Goal: Information Seeking & Learning: Learn about a topic

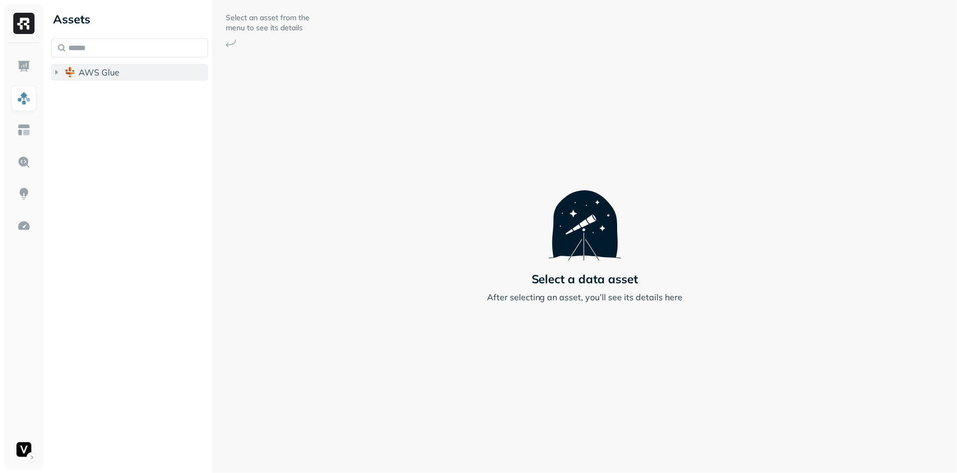
click at [54, 77] on icon "button" at bounding box center [56, 72] width 11 height 11
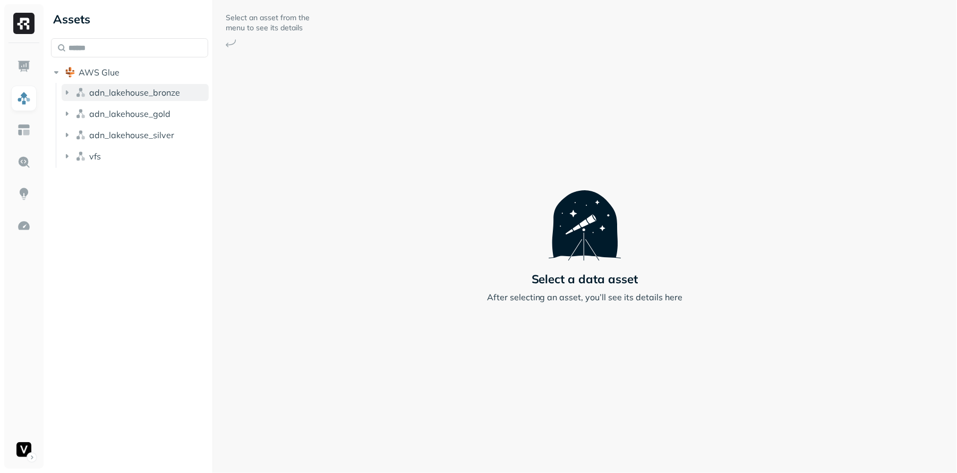
click at [65, 96] on icon "button" at bounding box center [67, 92] width 11 height 11
click at [65, 109] on icon "button" at bounding box center [67, 113] width 11 height 11
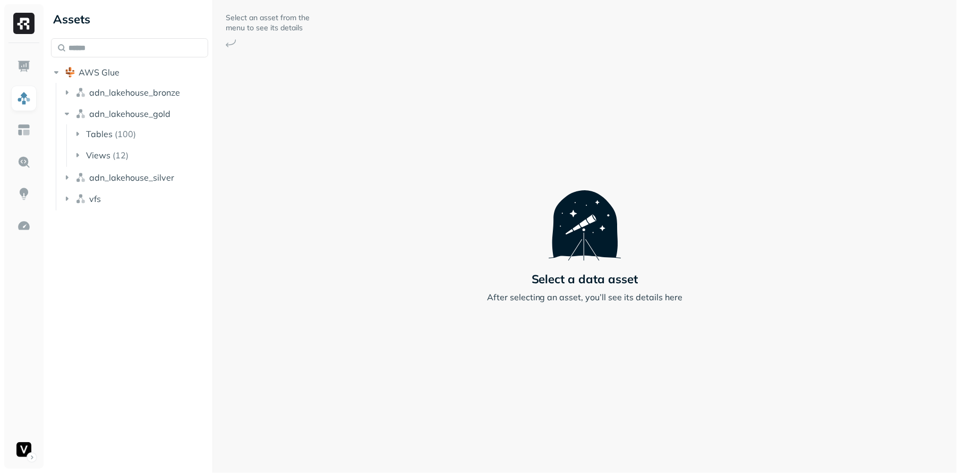
click at [75, 132] on icon "button" at bounding box center [77, 134] width 11 height 11
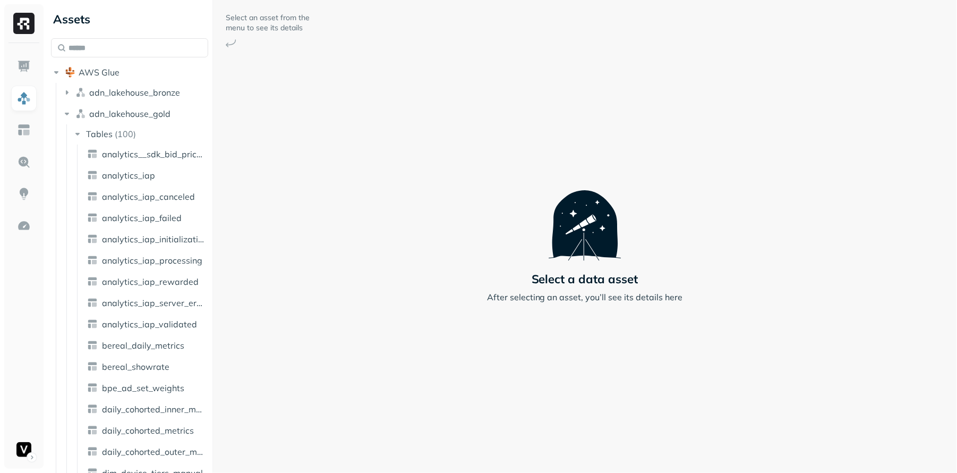
click at [75, 132] on icon "button" at bounding box center [77, 134] width 11 height 11
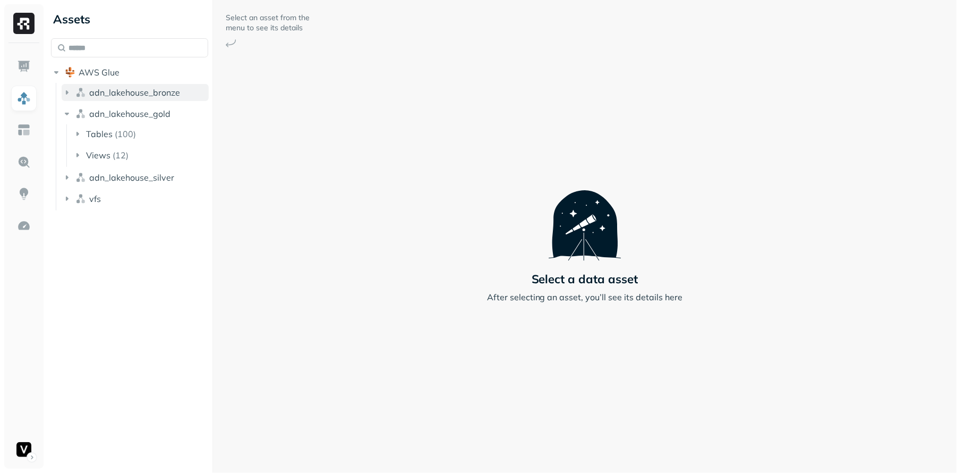
click at [71, 92] on icon "button" at bounding box center [67, 92] width 11 height 11
click at [67, 96] on icon "button" at bounding box center [67, 92] width 11 height 11
click at [67, 115] on icon "button" at bounding box center [67, 114] width 4 height 3
click at [71, 136] on icon "button" at bounding box center [67, 135] width 11 height 11
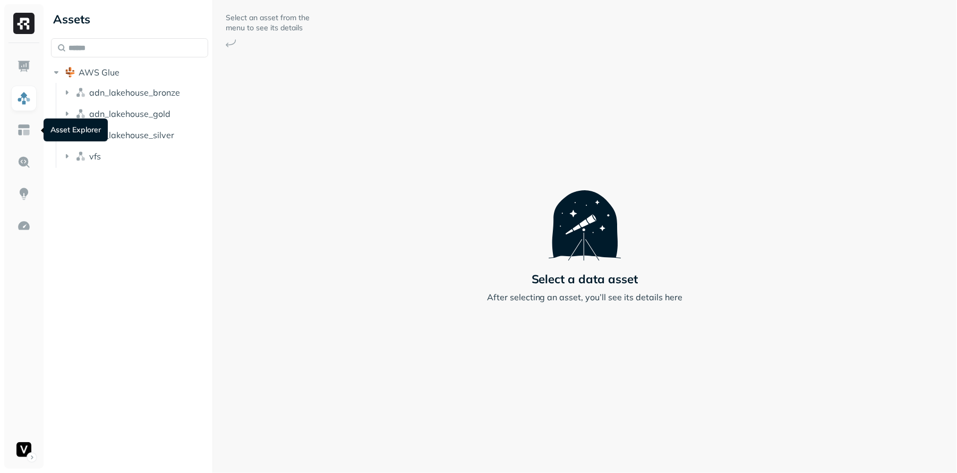
click at [28, 112] on ul at bounding box center [24, 258] width 27 height 408
click at [28, 133] on img at bounding box center [24, 130] width 14 height 14
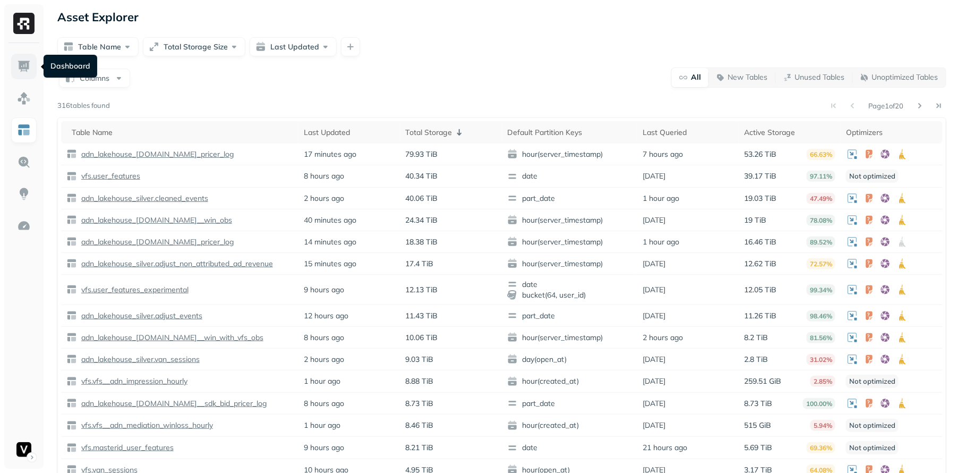
click at [15, 71] on link at bounding box center [23, 66] width 25 height 25
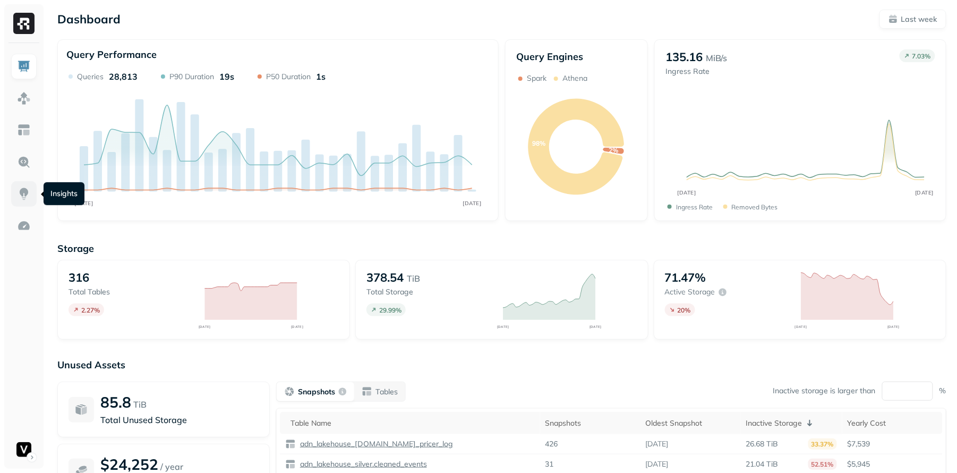
click at [22, 199] on img at bounding box center [24, 194] width 14 height 14
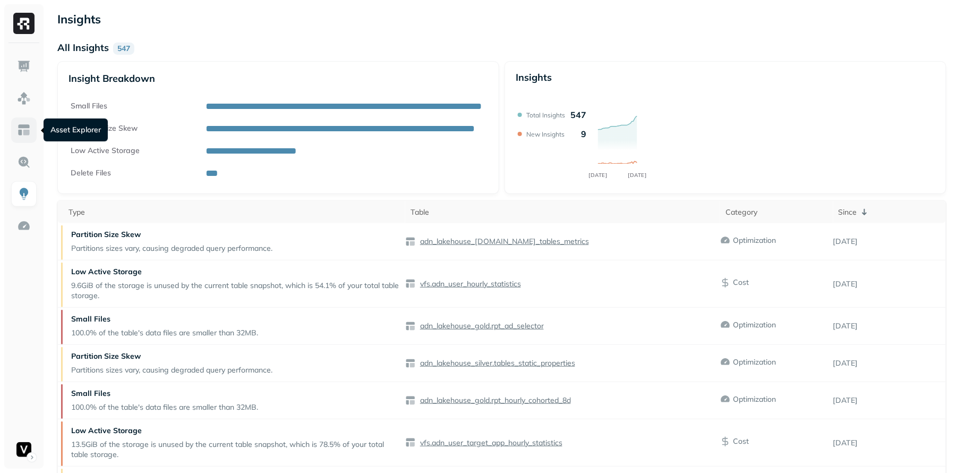
click at [34, 137] on link at bounding box center [23, 129] width 25 height 25
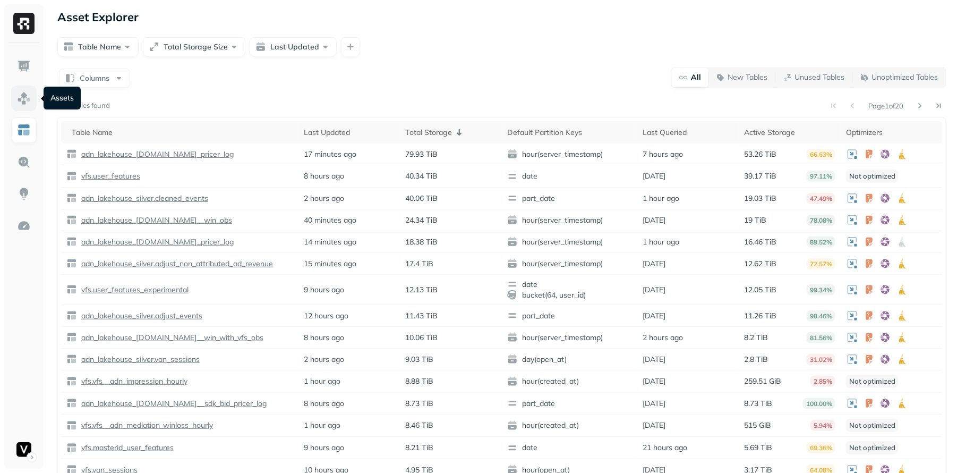
click at [34, 97] on link at bounding box center [23, 97] width 25 height 25
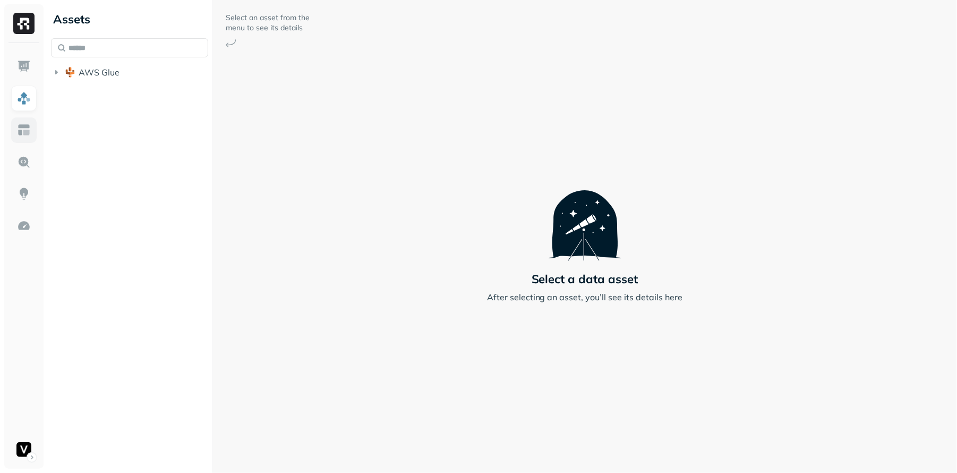
click at [36, 130] on link at bounding box center [23, 129] width 25 height 25
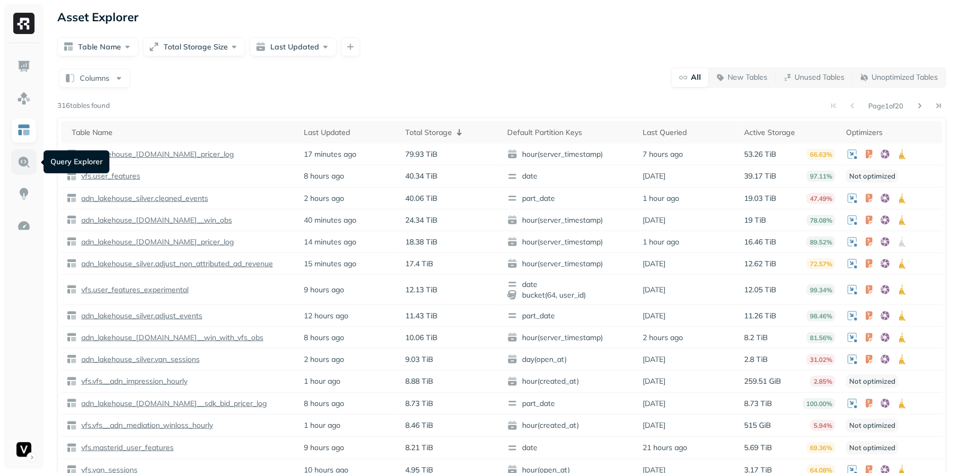
click at [21, 162] on img at bounding box center [24, 162] width 14 height 14
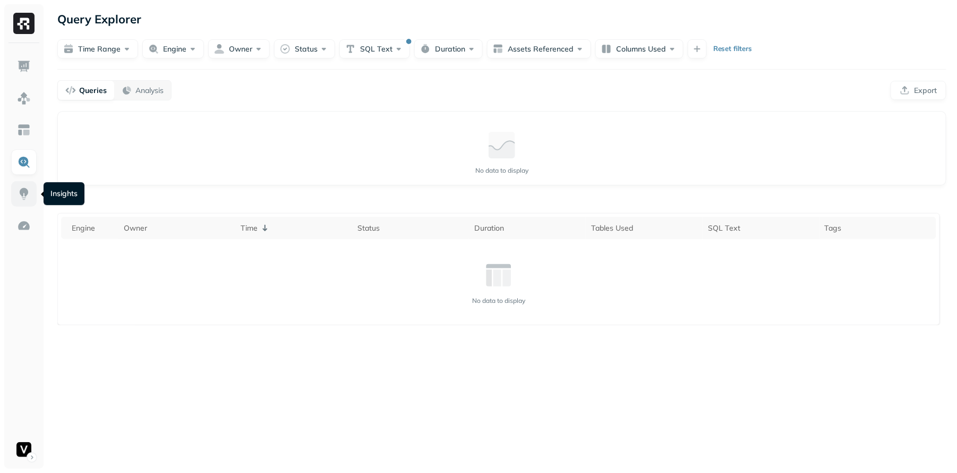
click at [15, 192] on link at bounding box center [23, 193] width 25 height 25
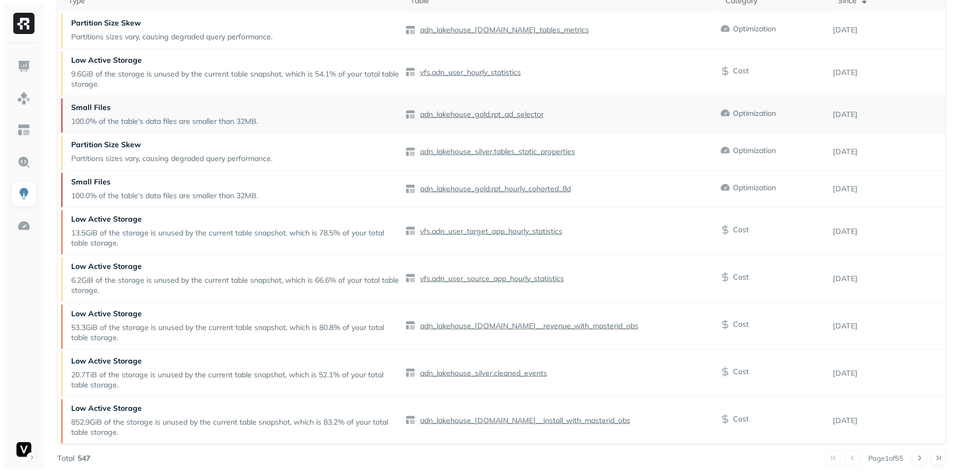
scroll to position [211, 0]
click at [28, 229] on img at bounding box center [24, 226] width 14 height 14
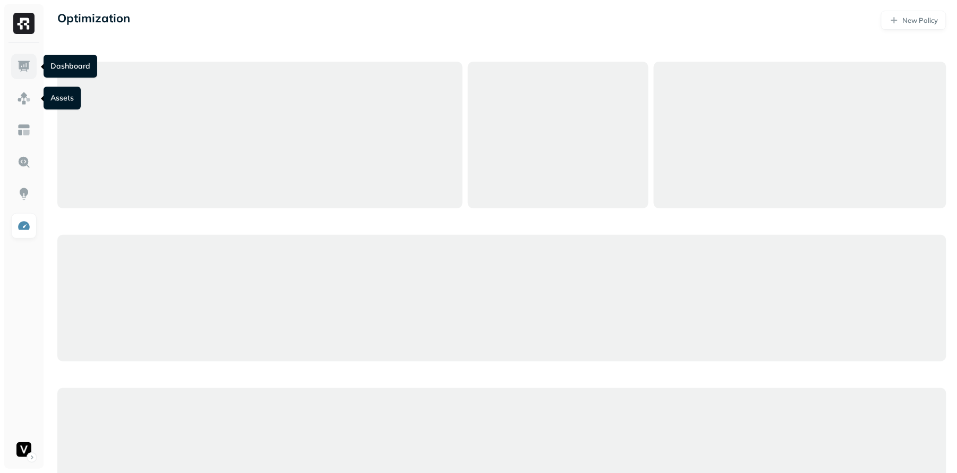
click at [32, 67] on link at bounding box center [23, 66] width 25 height 25
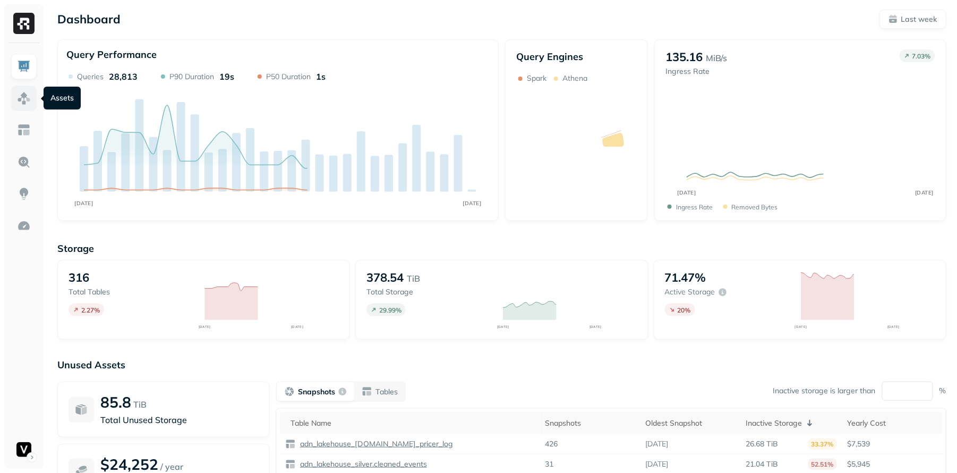
click at [31, 96] on link at bounding box center [23, 97] width 25 height 25
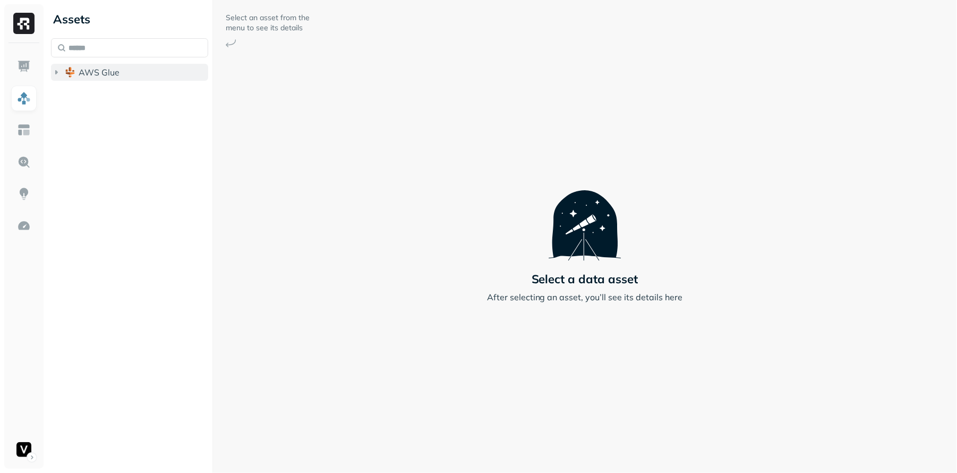
click at [56, 70] on icon "button" at bounding box center [56, 72] width 11 height 11
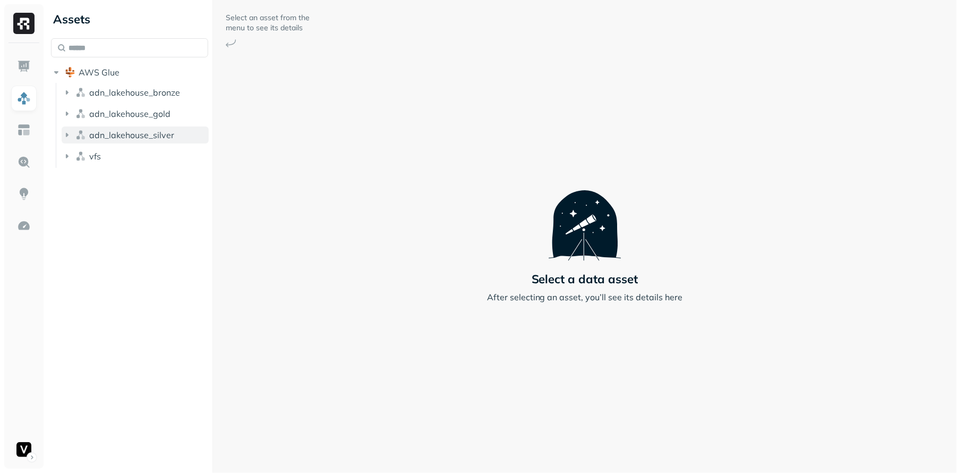
click at [72, 128] on button "adn_lakehouse_silver" at bounding box center [135, 134] width 147 height 17
click at [78, 161] on button "Tables ( 107 )" at bounding box center [140, 155] width 137 height 17
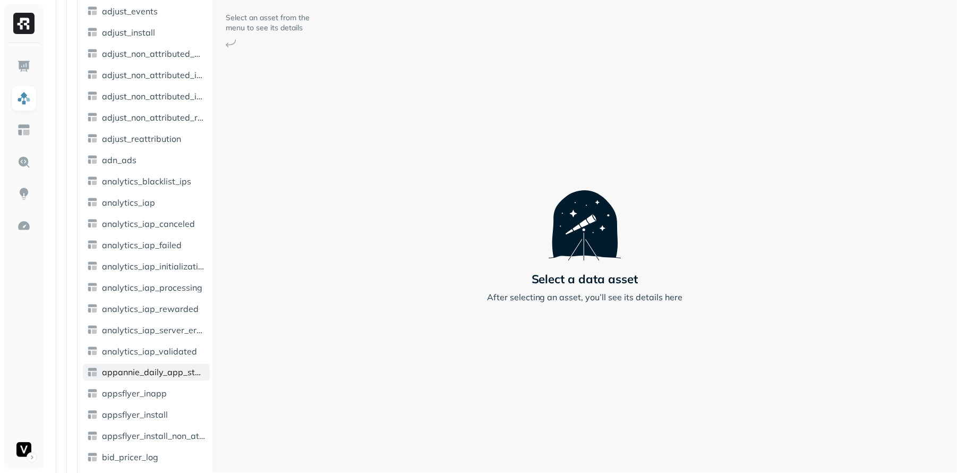
scroll to position [483, 0]
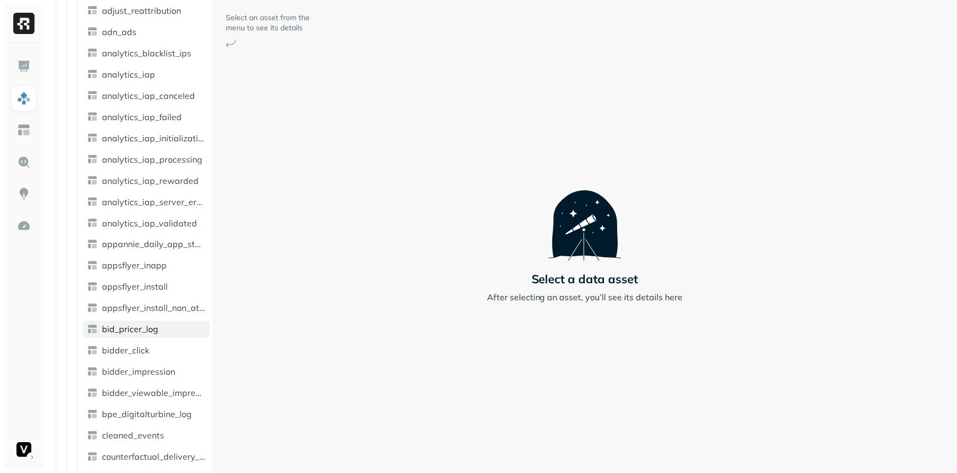
click at [145, 329] on span "bid_pricer_log" at bounding box center [130, 329] width 56 height 11
click at [167, 330] on link "bid_pricer_log" at bounding box center [146, 329] width 127 height 17
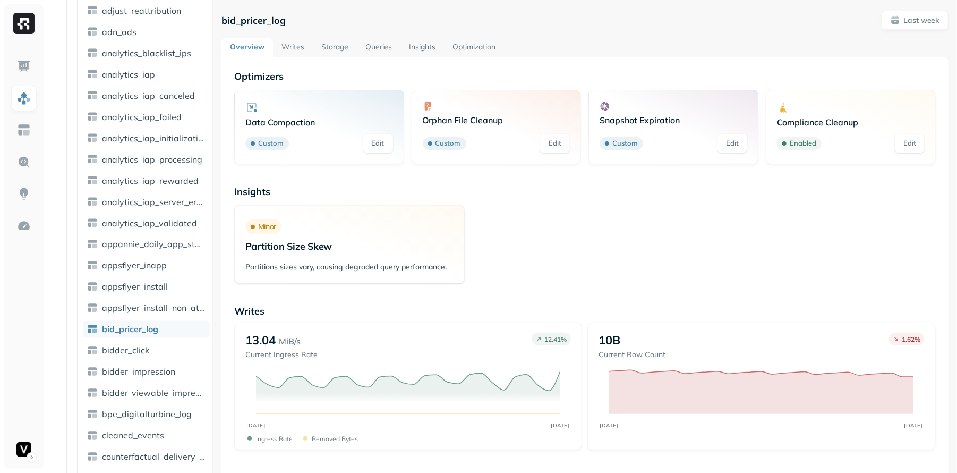
click at [314, 249] on p "Partition Size Skew" at bounding box center [349, 246] width 208 height 12
click at [364, 246] on p "Partition Size Skew" at bounding box center [349, 246] width 208 height 12
click at [421, 48] on link "Insights" at bounding box center [422, 47] width 44 height 19
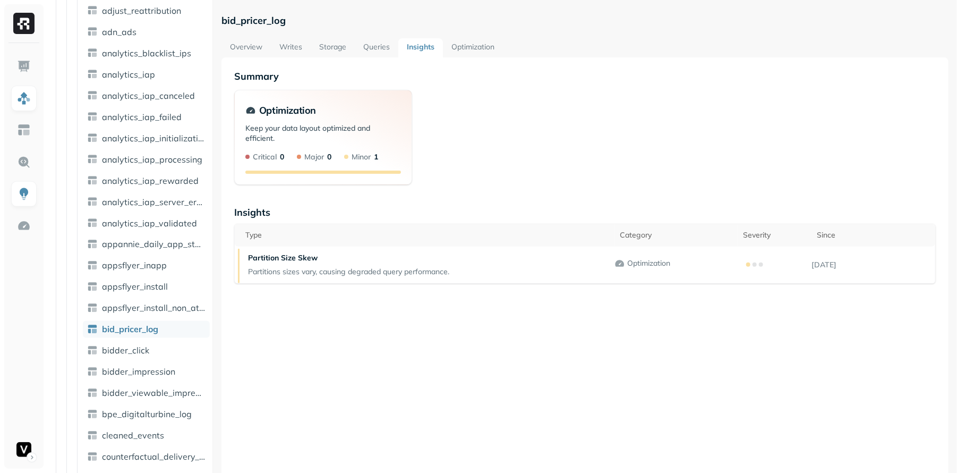
click at [477, 40] on link "Optimization" at bounding box center [473, 47] width 60 height 19
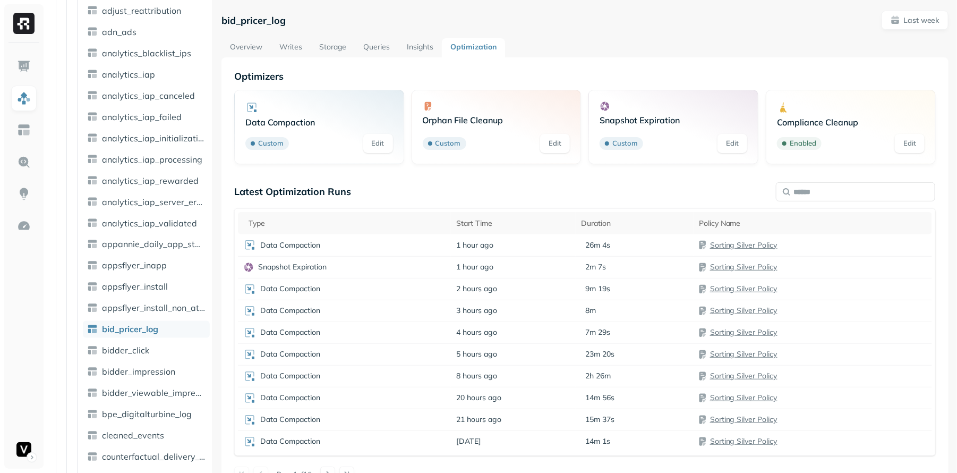
click at [371, 44] on link "Queries" at bounding box center [377, 47] width 44 height 19
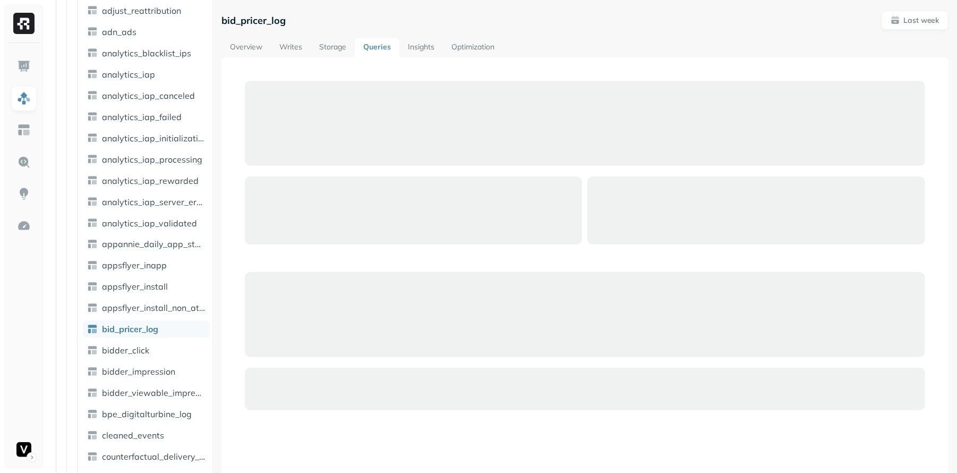
click at [330, 49] on link "Storage" at bounding box center [333, 47] width 44 height 19
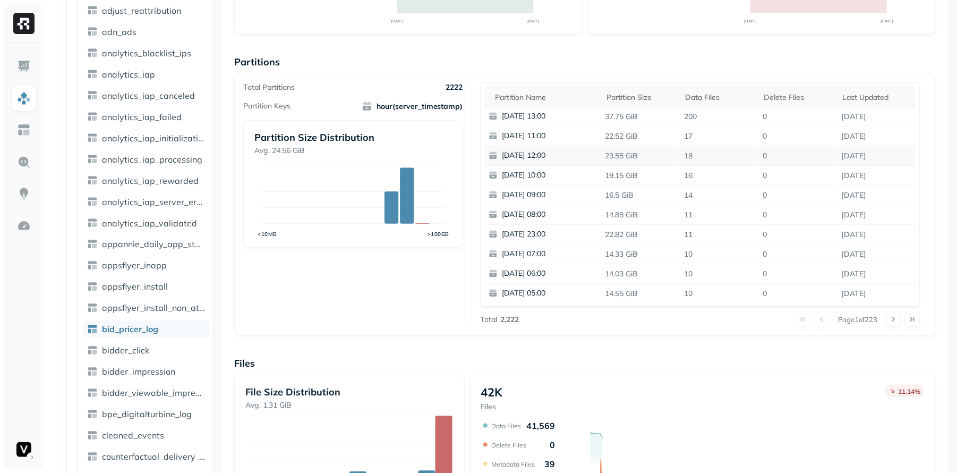
scroll to position [3, 0]
click at [874, 92] on div "Last updated" at bounding box center [877, 97] width 68 height 10
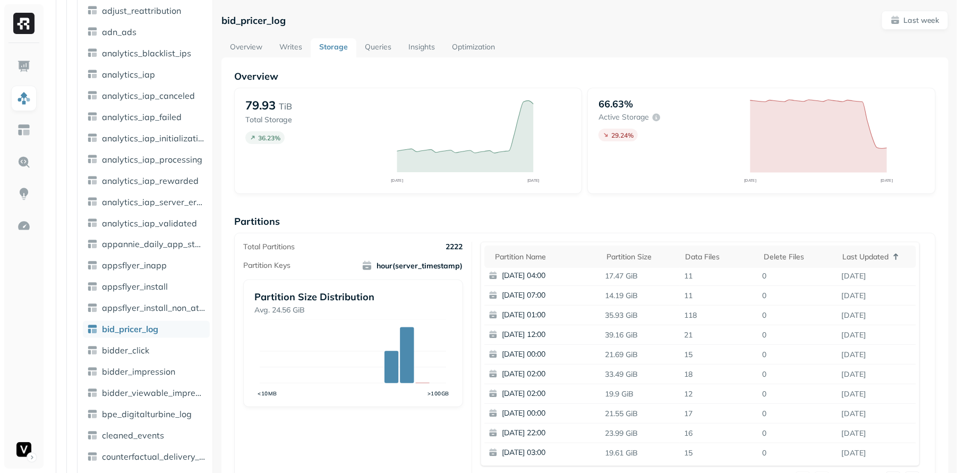
scroll to position [0, 0]
click at [258, 41] on link "Overview" at bounding box center [245, 47] width 49 height 19
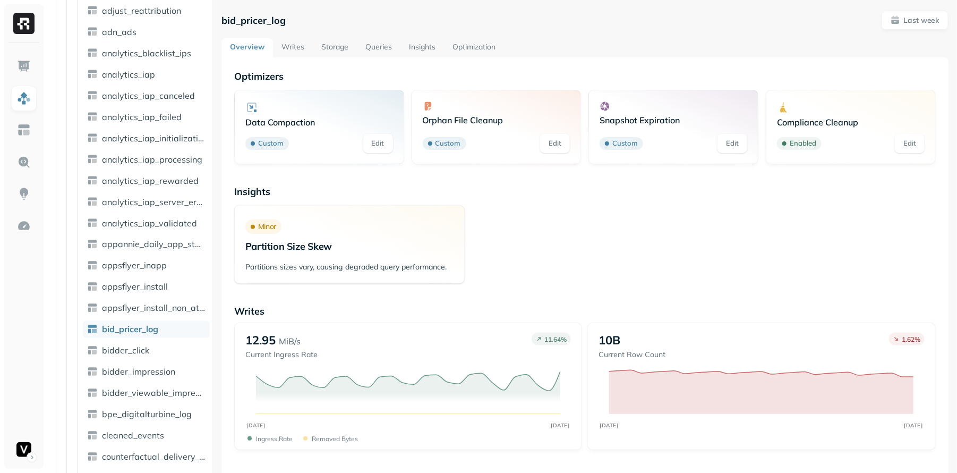
click at [376, 122] on p "Data Compaction" at bounding box center [319, 122] width 148 height 11
click at [376, 135] on link "Edit" at bounding box center [378, 143] width 30 height 19
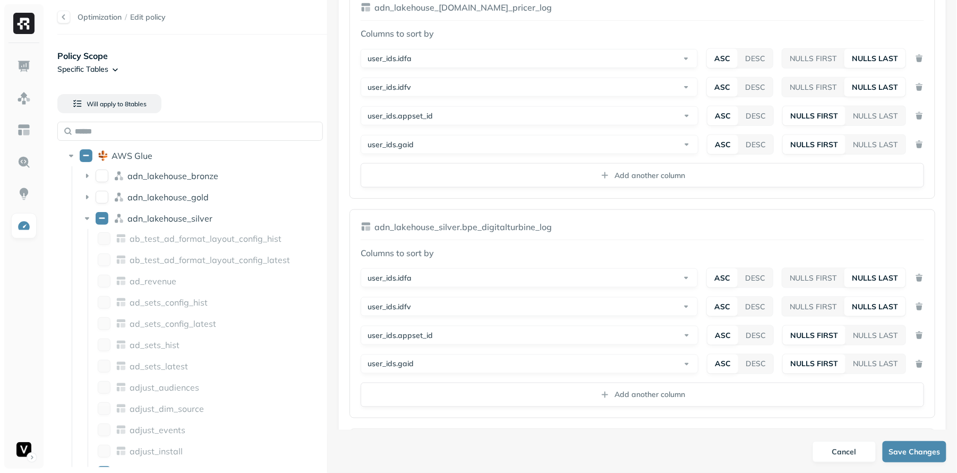
scroll to position [388, 0]
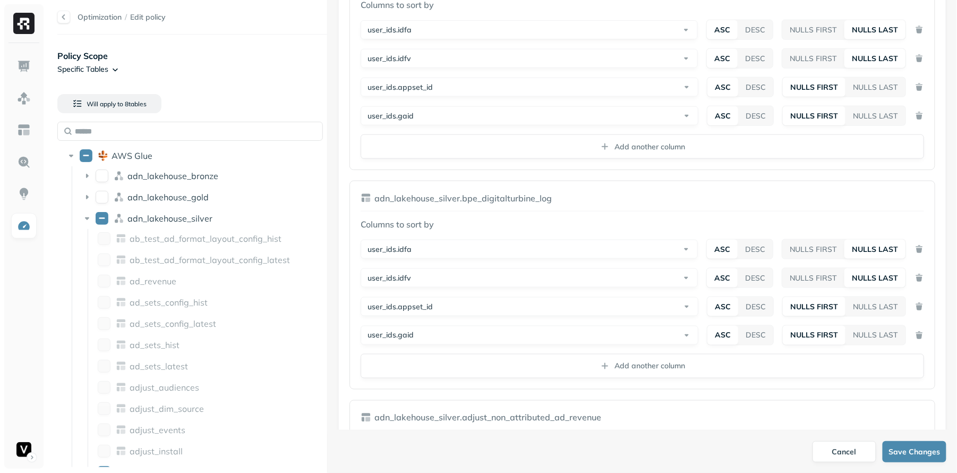
click at [832, 450] on button "Cancel" at bounding box center [844, 451] width 64 height 21
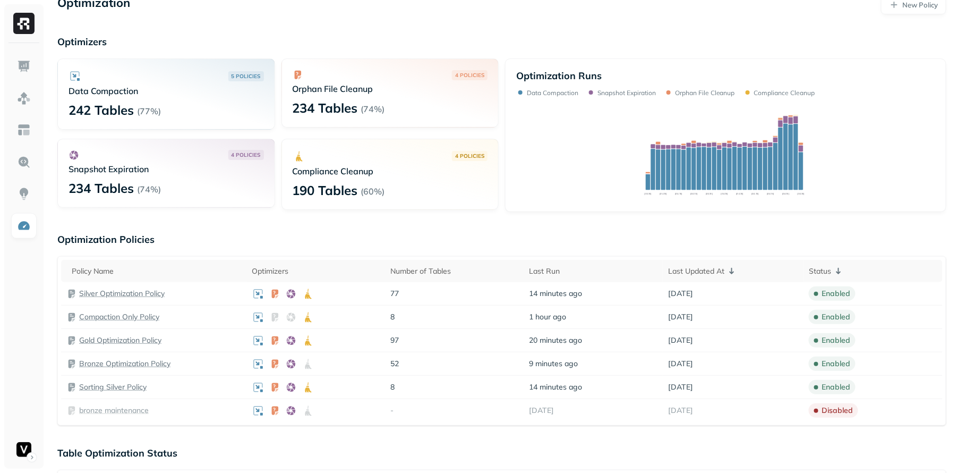
scroll to position [7, 0]
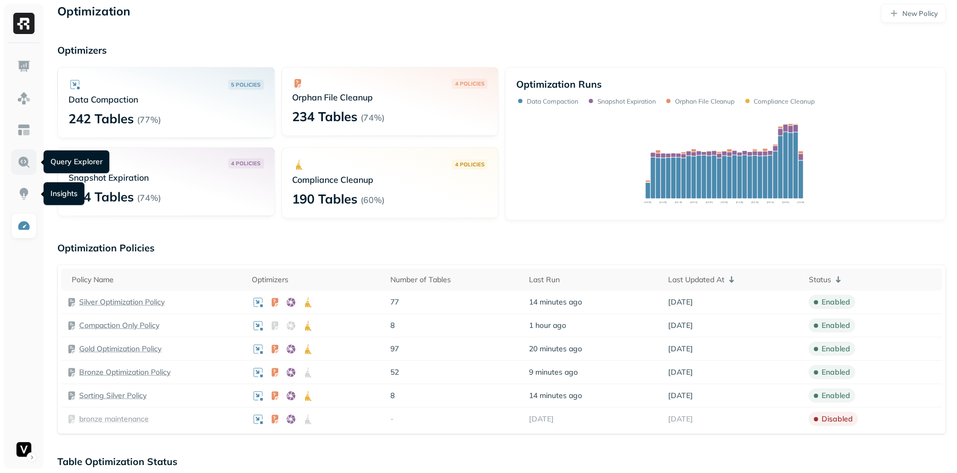
click at [20, 169] on link at bounding box center [23, 161] width 25 height 25
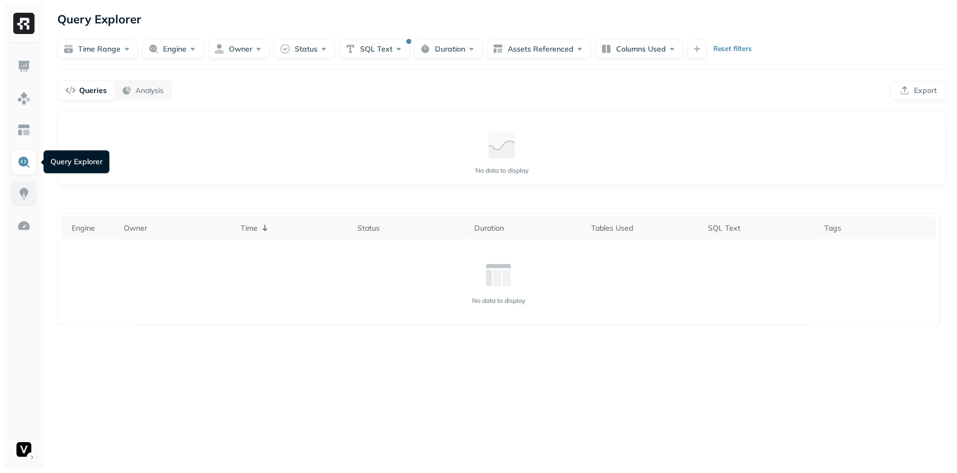
click at [26, 192] on img at bounding box center [24, 194] width 14 height 14
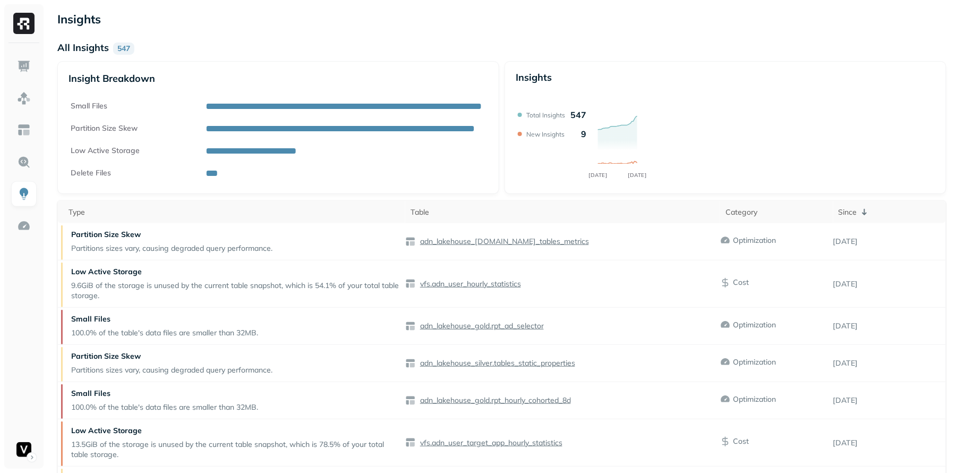
scroll to position [76, 0]
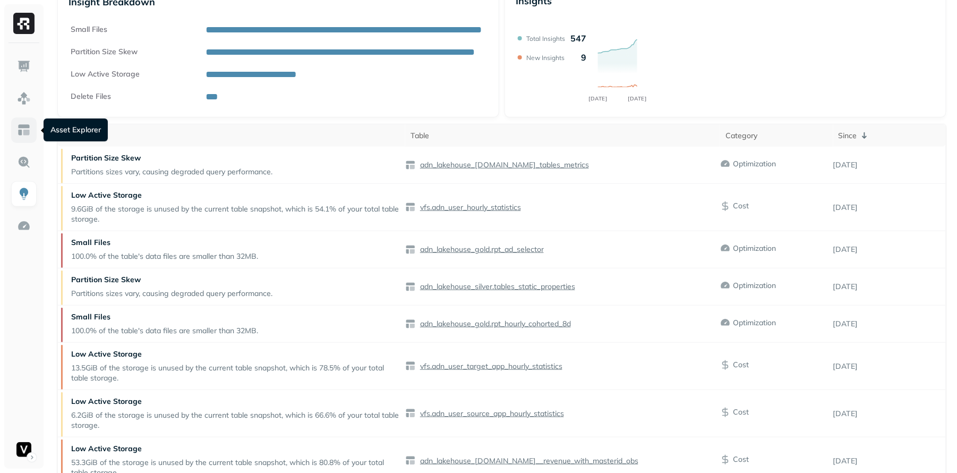
click at [22, 136] on img at bounding box center [24, 130] width 14 height 14
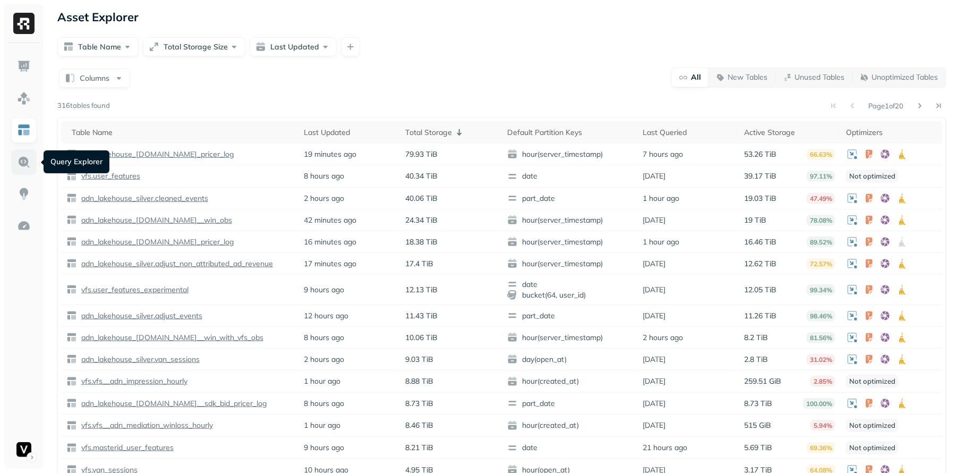
click at [28, 167] on img at bounding box center [24, 162] width 14 height 14
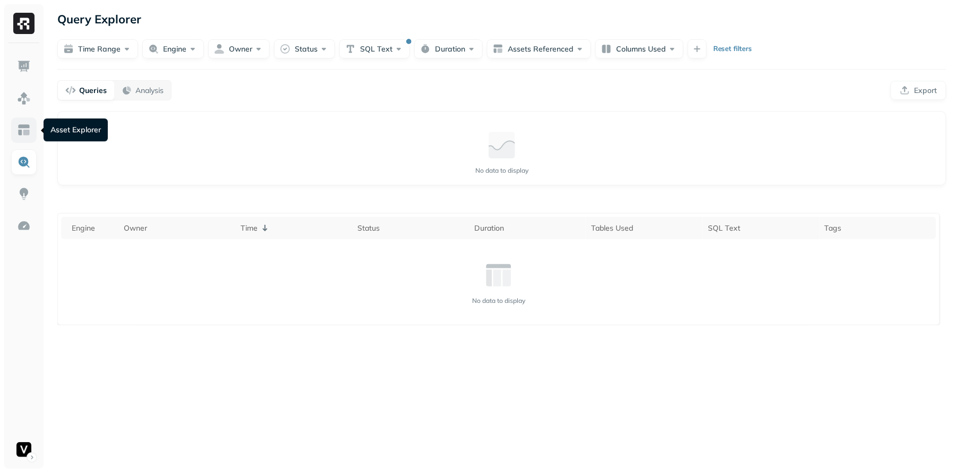
click at [27, 124] on img at bounding box center [24, 130] width 14 height 14
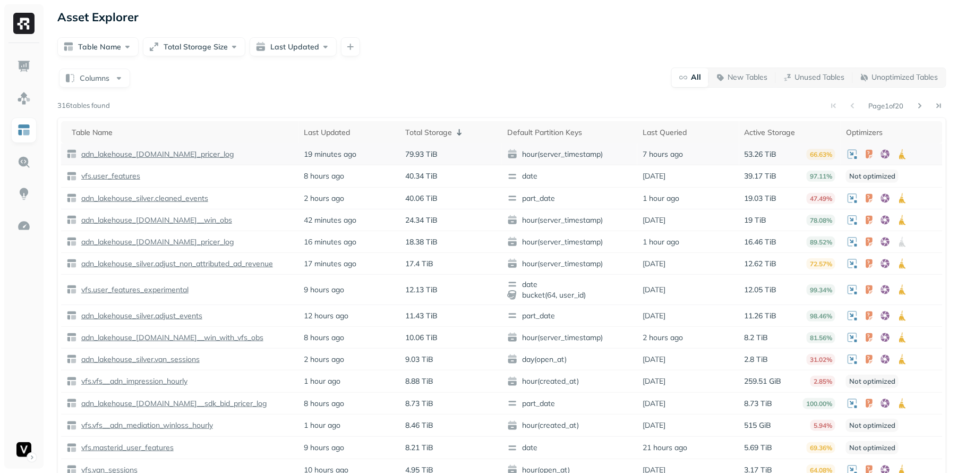
click at [168, 149] on p "adn_lakehouse_[DOMAIN_NAME]_pricer_log" at bounding box center [156, 154] width 155 height 10
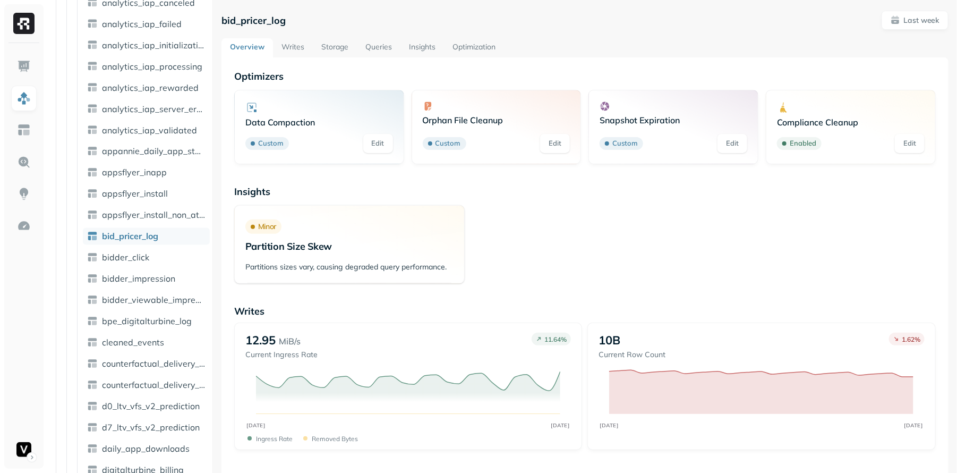
click at [327, 49] on link "Storage" at bounding box center [335, 47] width 44 height 19
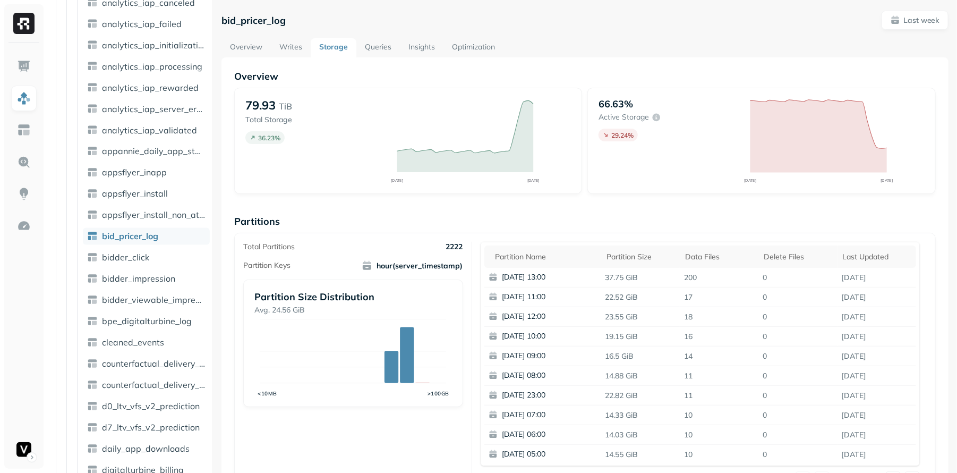
click at [250, 45] on link "Overview" at bounding box center [245, 47] width 49 height 19
